Goal: Task Accomplishment & Management: Manage account settings

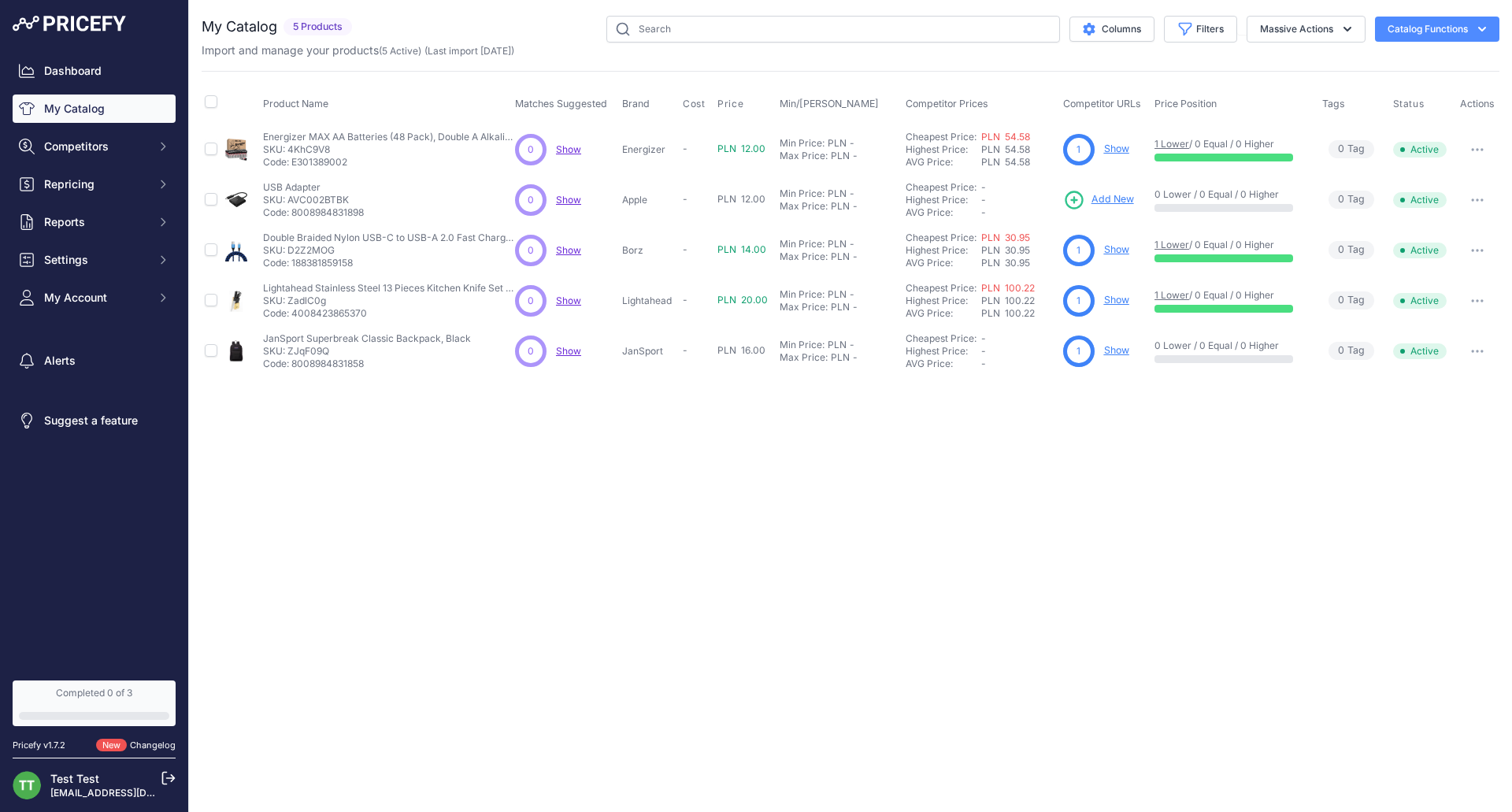
click at [1466, 27] on button "Catalog Functions" at bounding box center [1437, 29] width 124 height 25
click at [436, 56] on span "(Last import 6 Days ago)" at bounding box center [469, 51] width 90 height 12
click at [212, 99] on input "checkbox" at bounding box center [210, 101] width 13 height 13
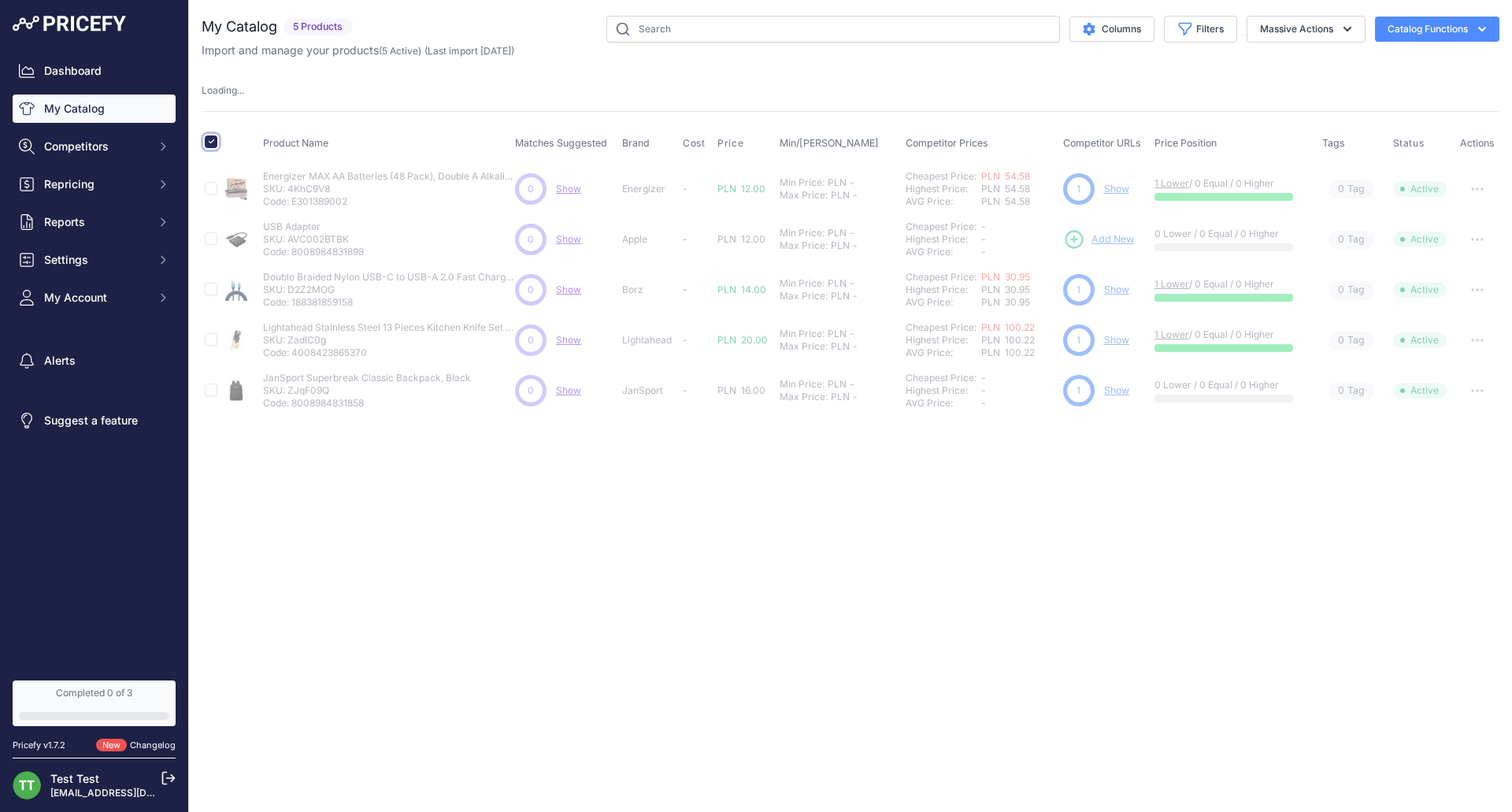
click at [212, 140] on input "checkbox" at bounding box center [210, 141] width 13 height 13
checkbox input "false"
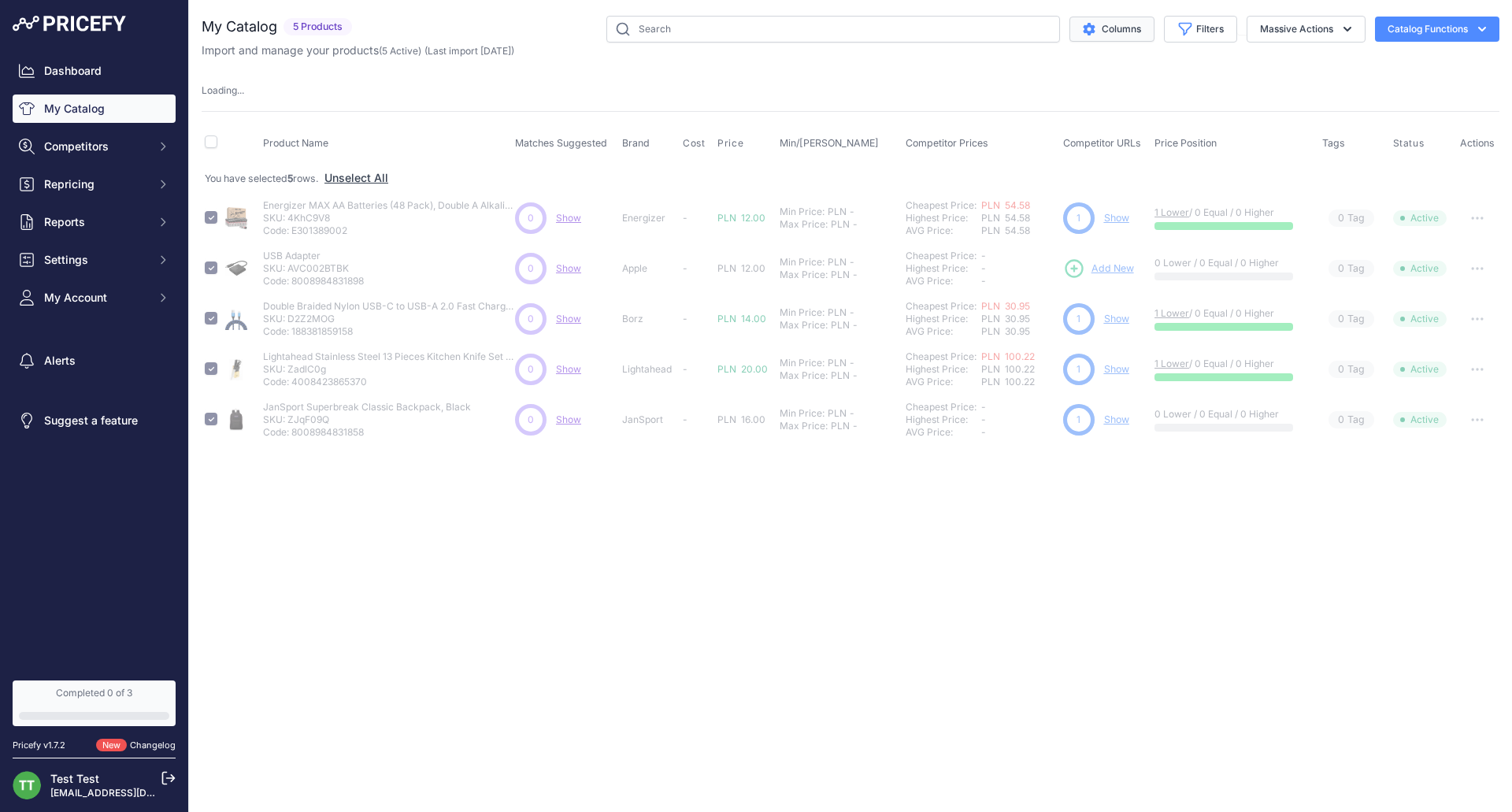
click at [1093, 25] on button "Columns" at bounding box center [1112, 29] width 85 height 25
click at [1339, 32] on icon "button" at bounding box center [1347, 29] width 15 height 15
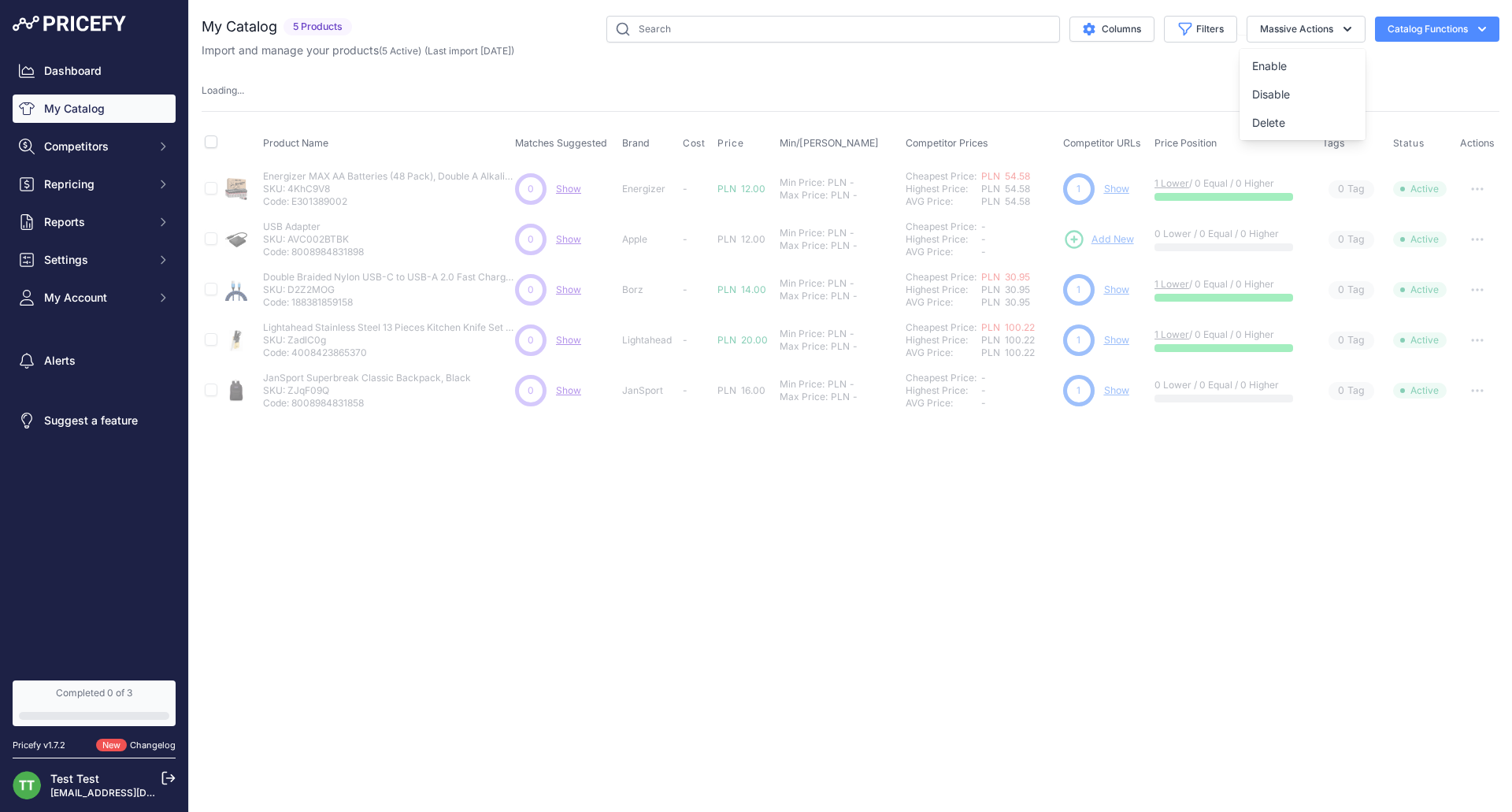
drag, startPoint x: 617, startPoint y: 84, endPoint x: 674, endPoint y: 115, distance: 64.9
click at [618, 84] on div "Loading ..." at bounding box center [850, 92] width 1298 height 15
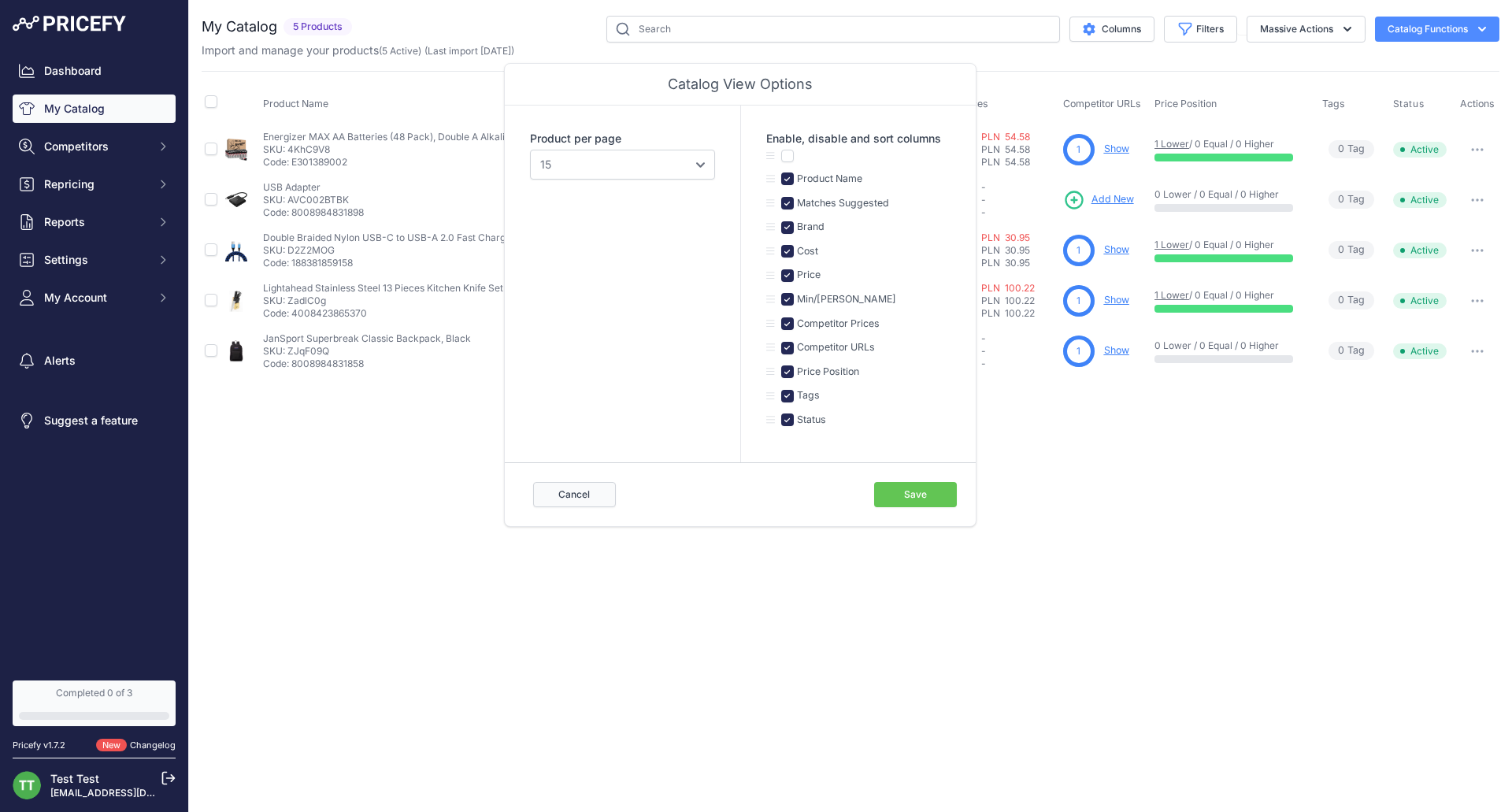
click at [557, 500] on button "Cancel" at bounding box center [575, 495] width 83 height 25
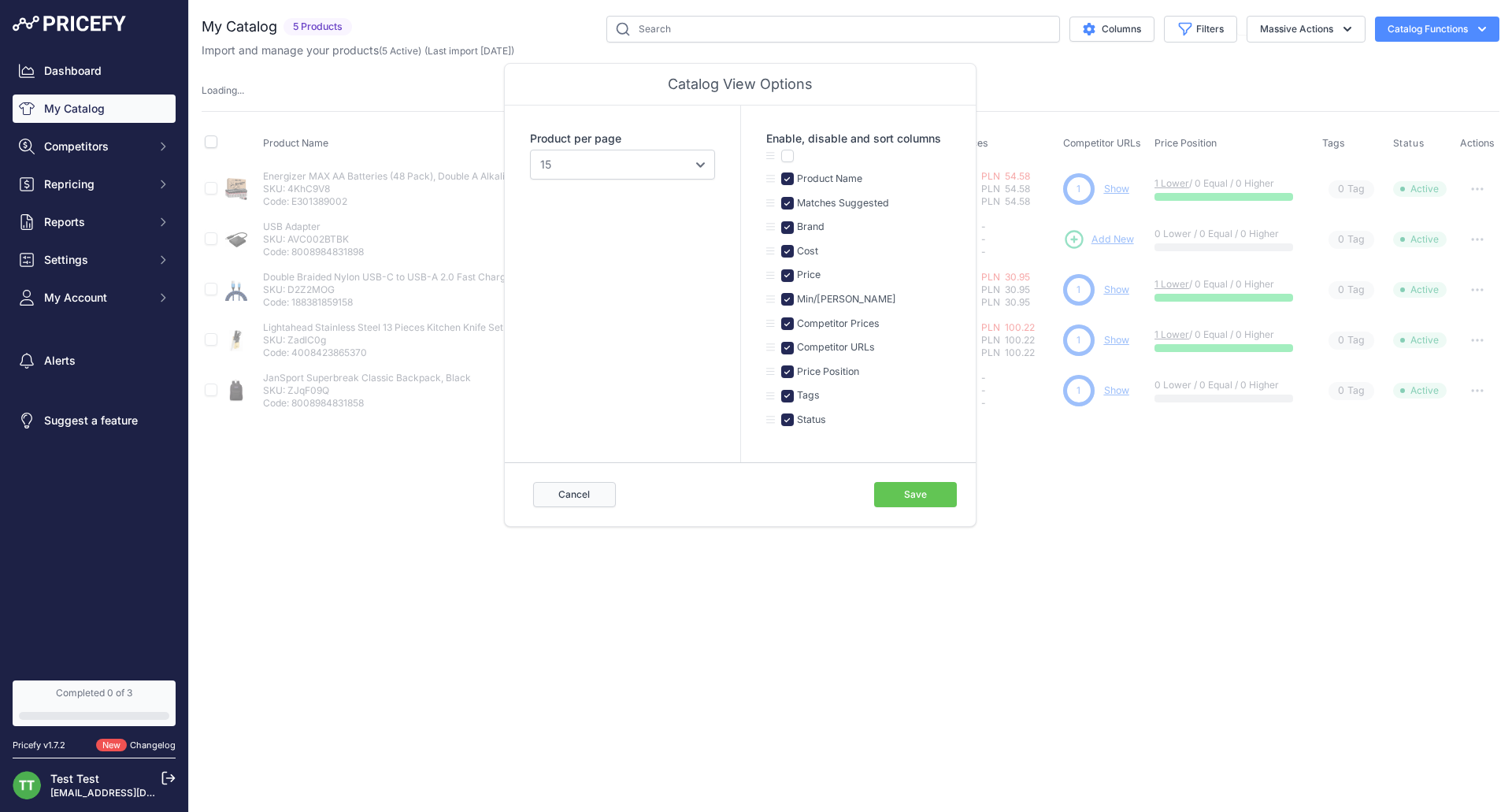
click at [580, 486] on button "Cancel" at bounding box center [575, 495] width 83 height 25
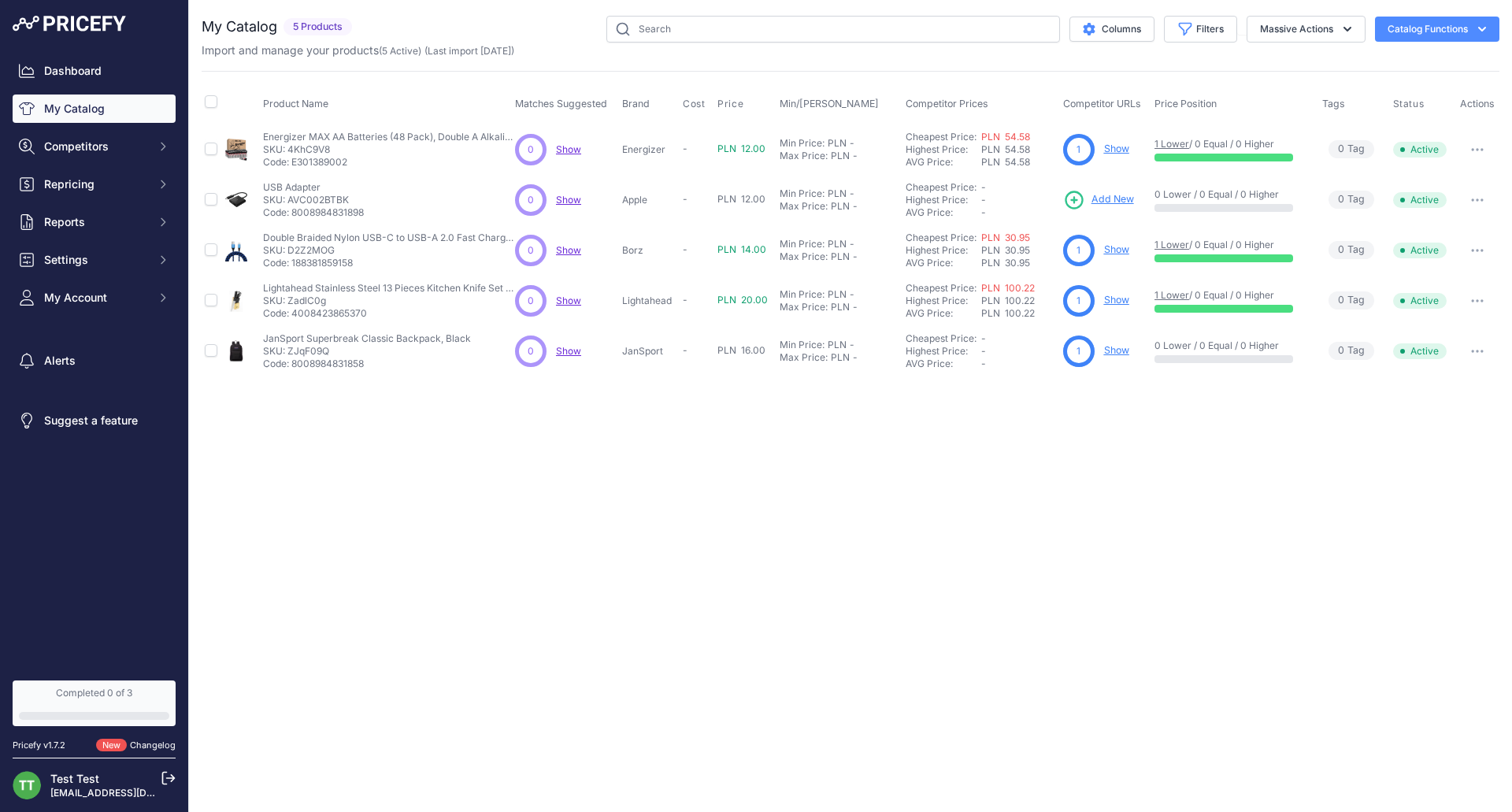
click at [1469, 140] on button "button" at bounding box center [1477, 149] width 32 height 22
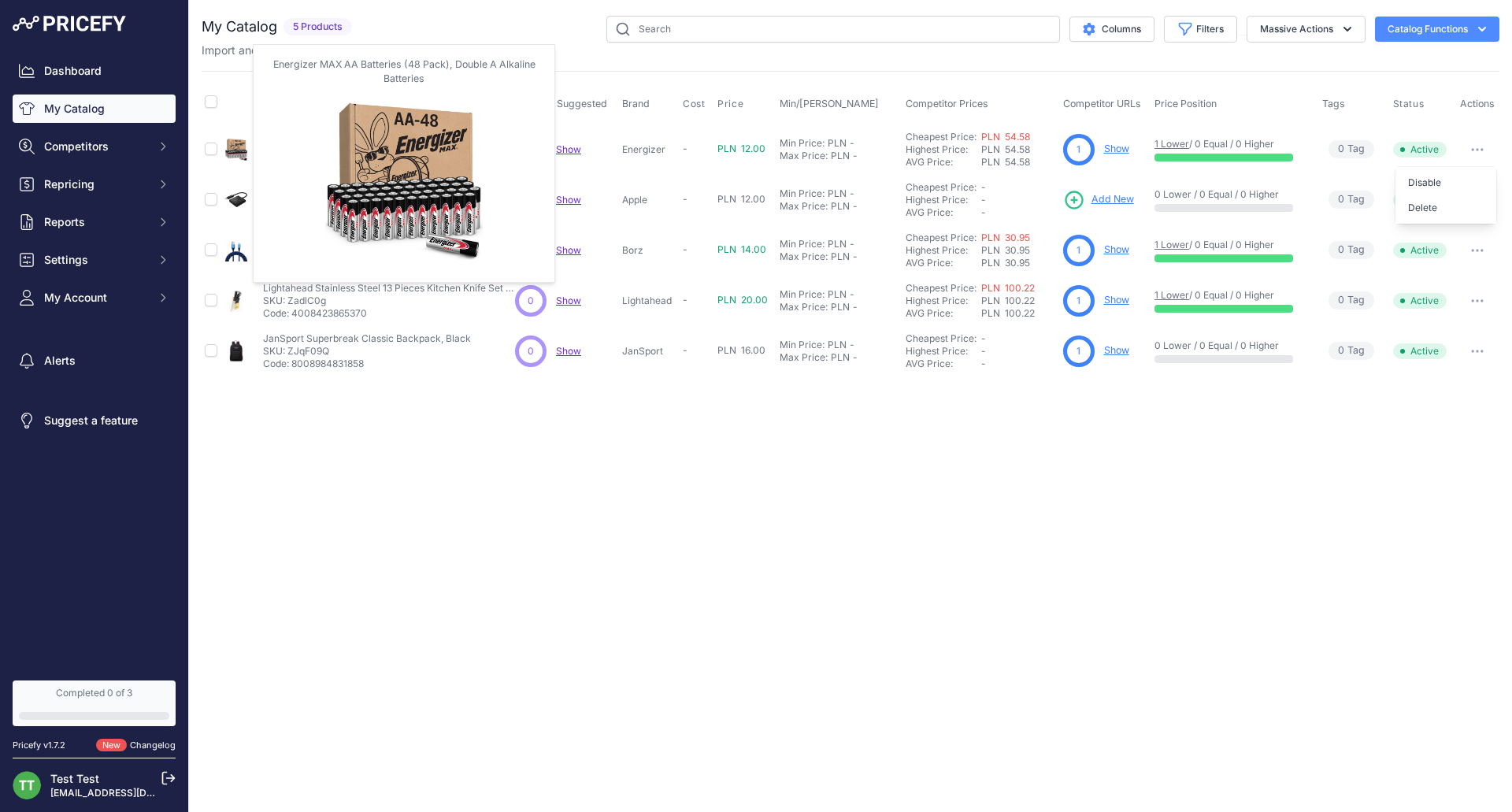
click at [244, 140] on img at bounding box center [235, 149] width 22 height 22
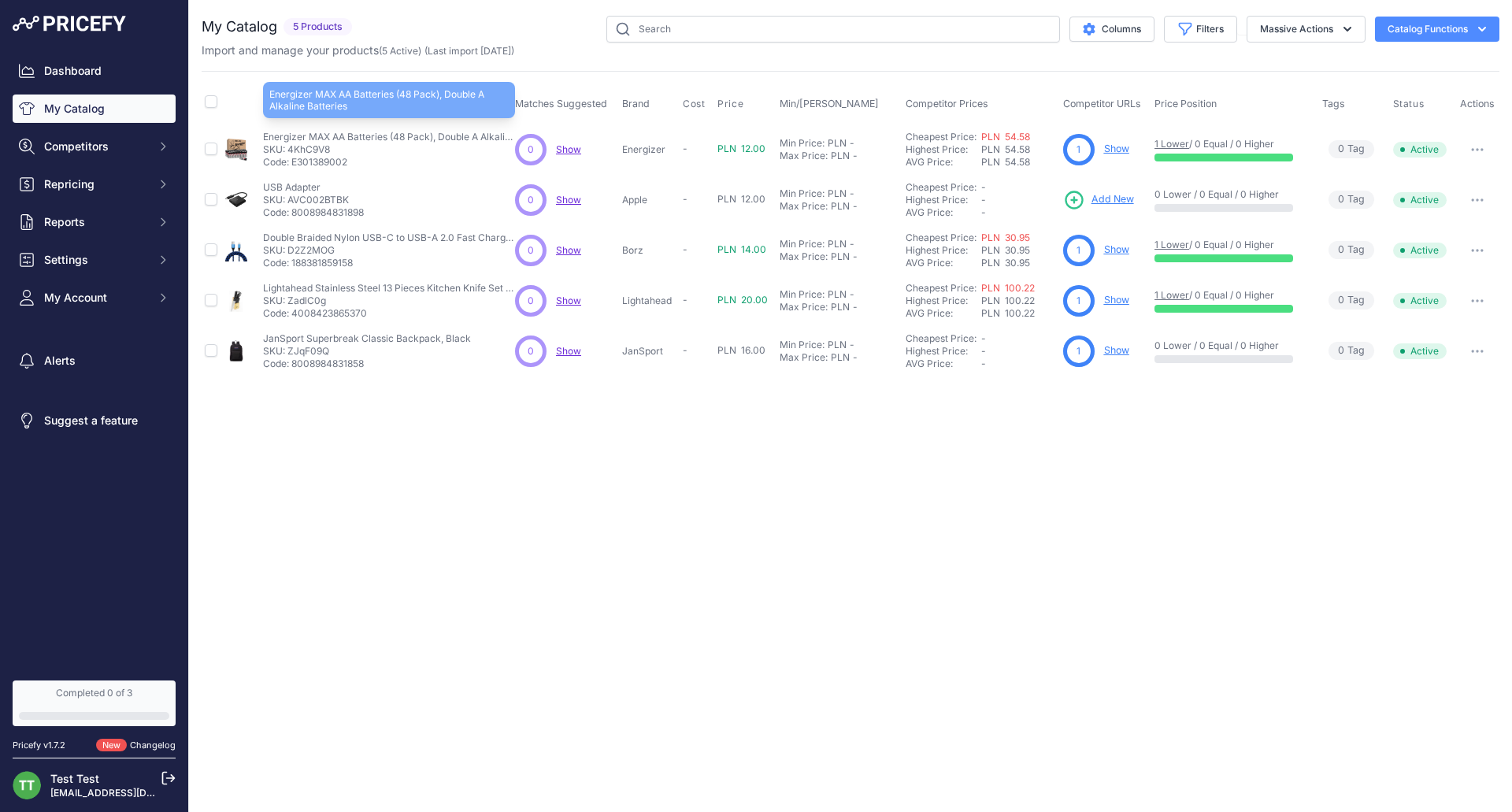
click at [326, 149] on p "SKU: 4KhC9V8" at bounding box center [389, 149] width 252 height 13
click at [319, 141] on p "Energizer MAX AA Batteries (48 Pack), Double A Alkaline Batteries" at bounding box center [389, 136] width 252 height 13
